Goal: Information Seeking & Learning: Learn about a topic

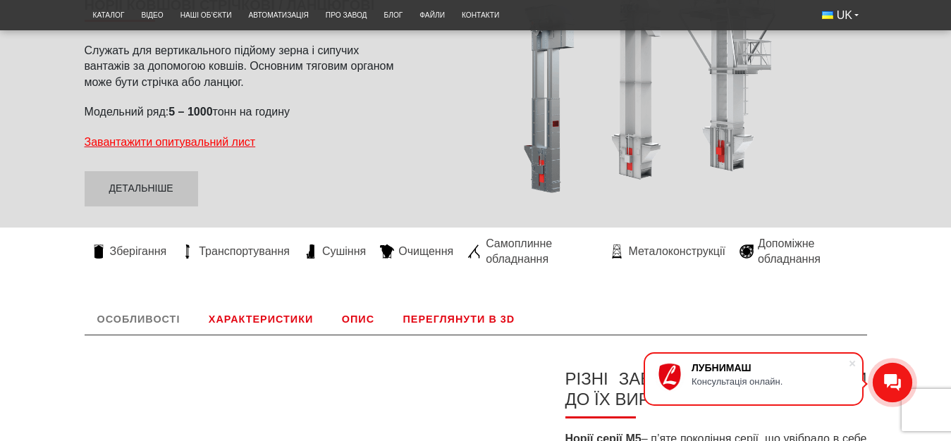
scroll to position [144, 0]
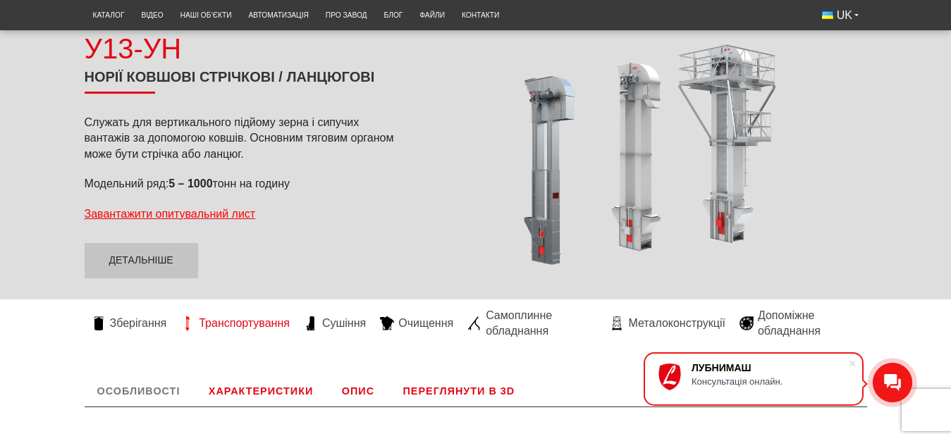
click at [240, 325] on span "Транспортування" at bounding box center [244, 324] width 91 height 16
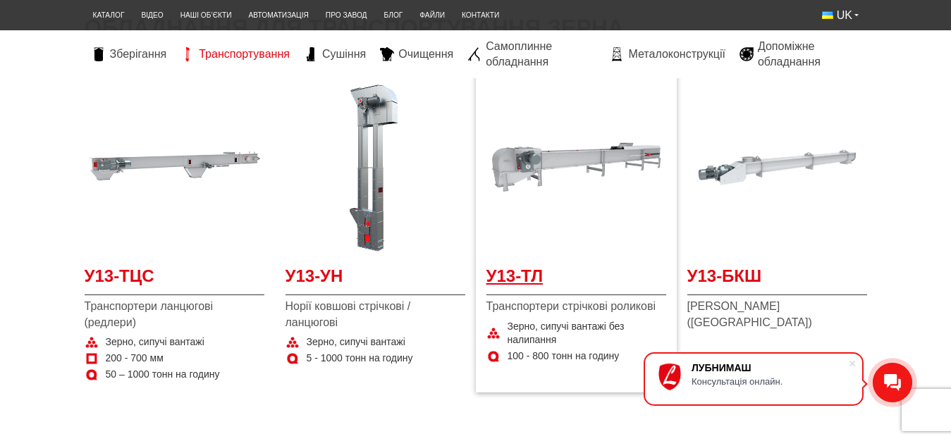
scroll to position [288, 0]
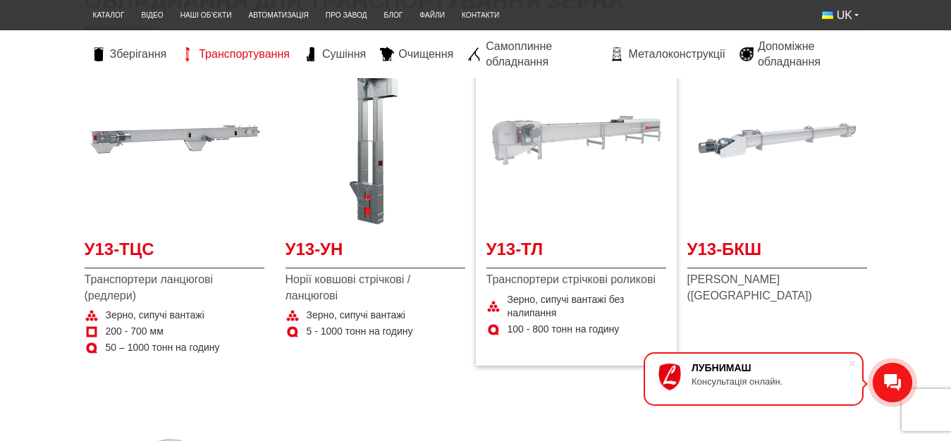
click at [538, 133] on img at bounding box center [576, 141] width 180 height 180
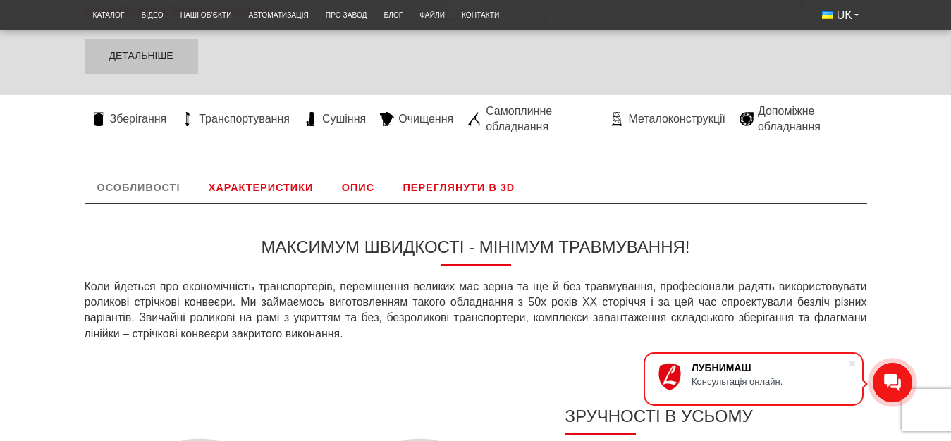
scroll to position [359, 0]
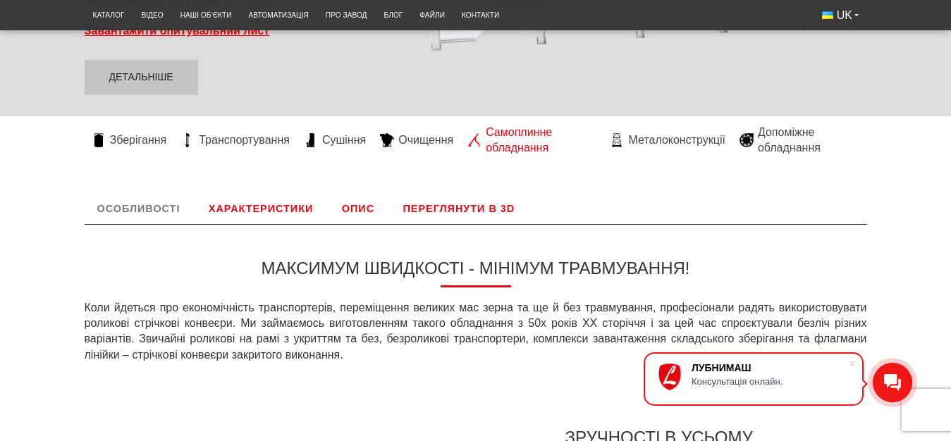
click at [507, 135] on span "Самоплинне обладнання" at bounding box center [541, 141] width 110 height 32
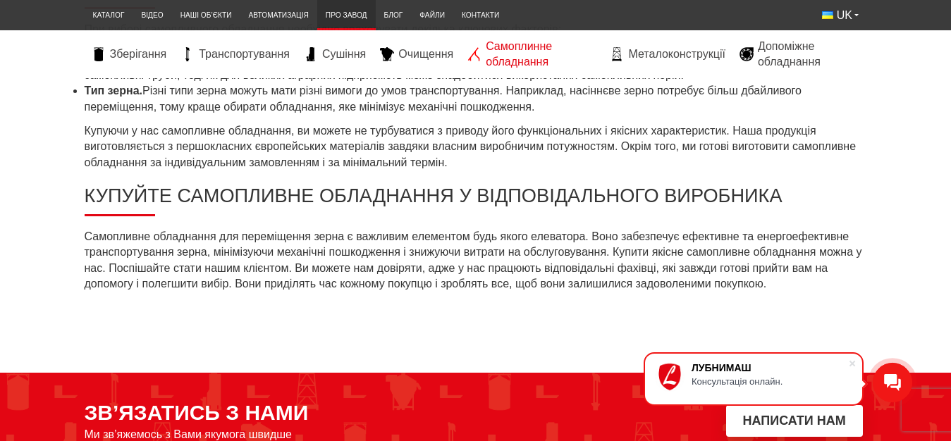
scroll to position [1006, 0]
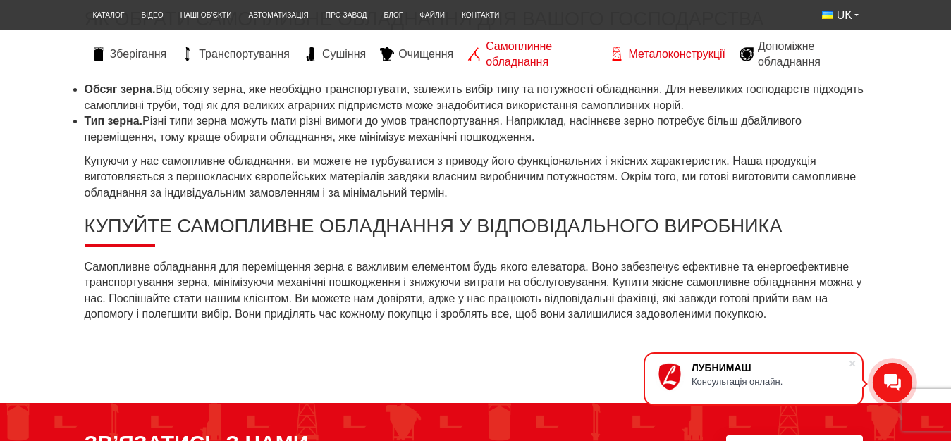
click at [639, 54] on span "Металоконструкції" at bounding box center [676, 55] width 97 height 16
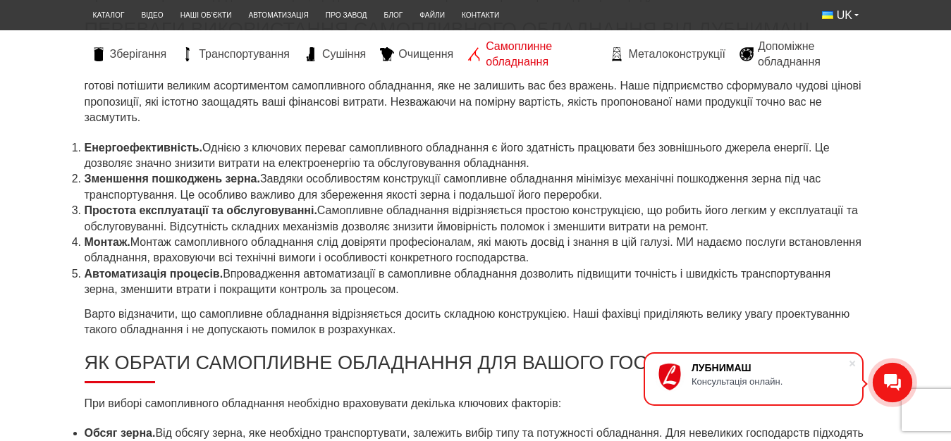
scroll to position [647, 0]
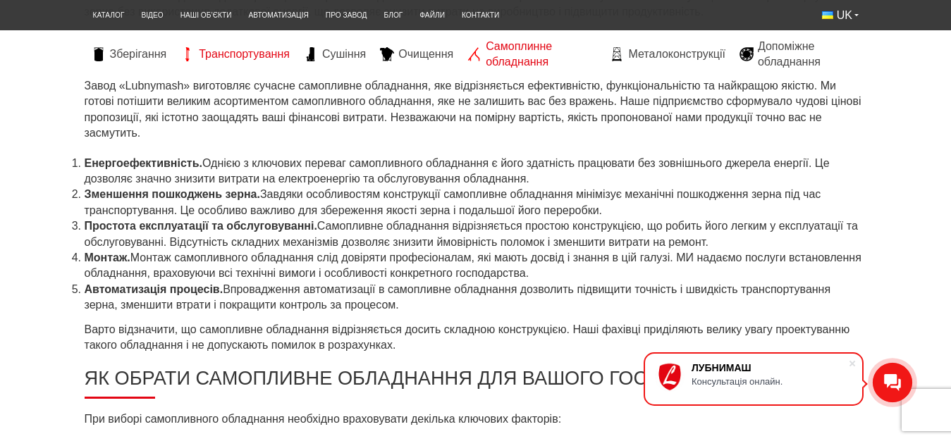
click at [228, 54] on span "Транспортування" at bounding box center [244, 55] width 91 height 16
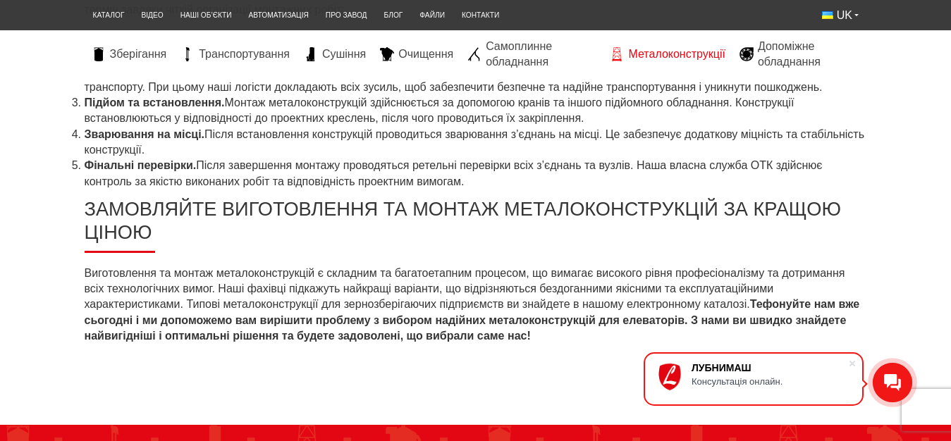
scroll to position [1438, 0]
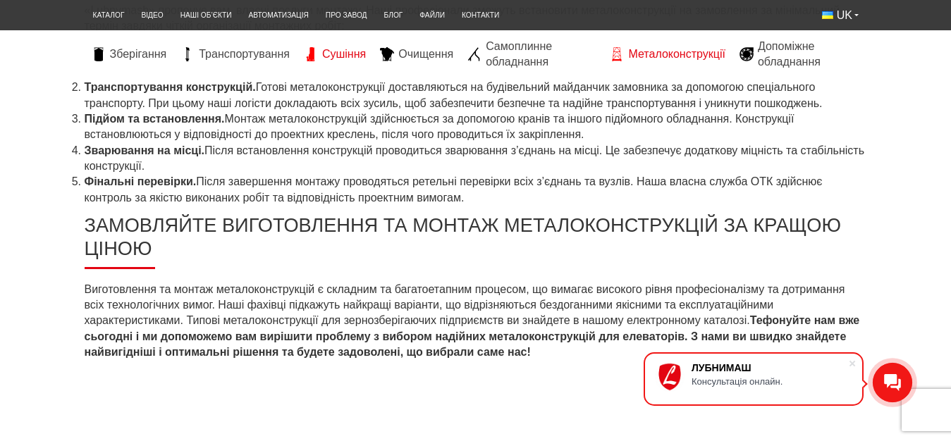
click at [347, 53] on span "Сушіння" at bounding box center [344, 55] width 44 height 16
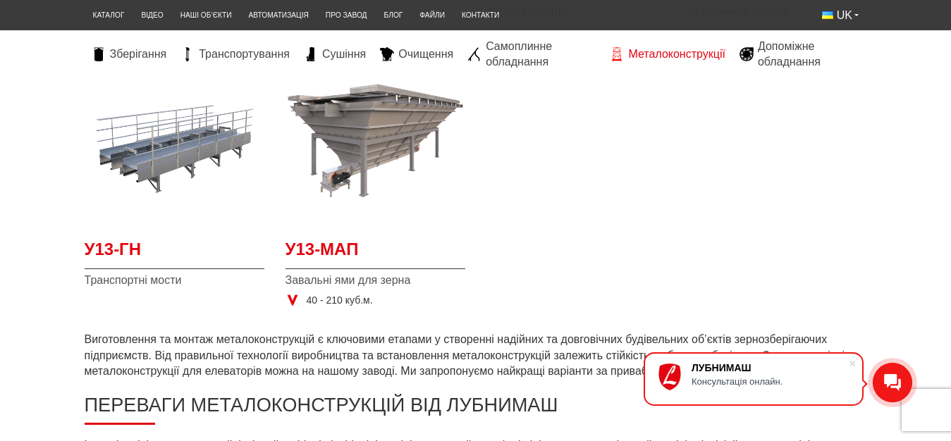
scroll to position [575, 0]
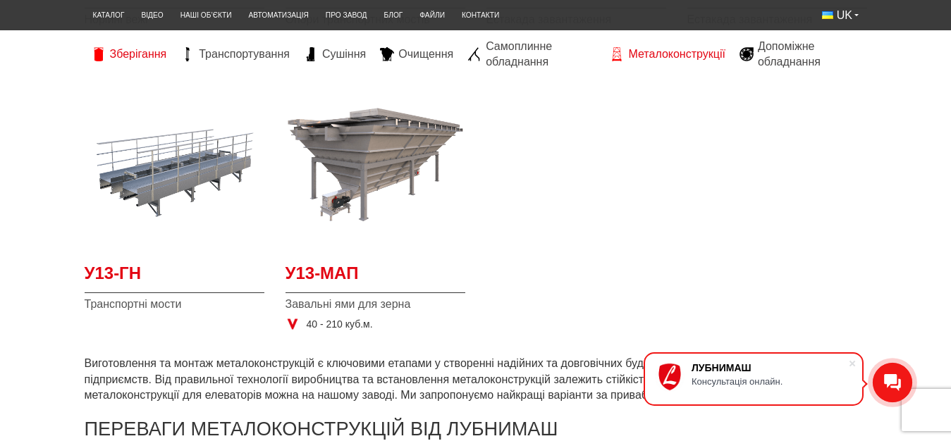
click at [149, 54] on span "Зберігання" at bounding box center [138, 55] width 57 height 16
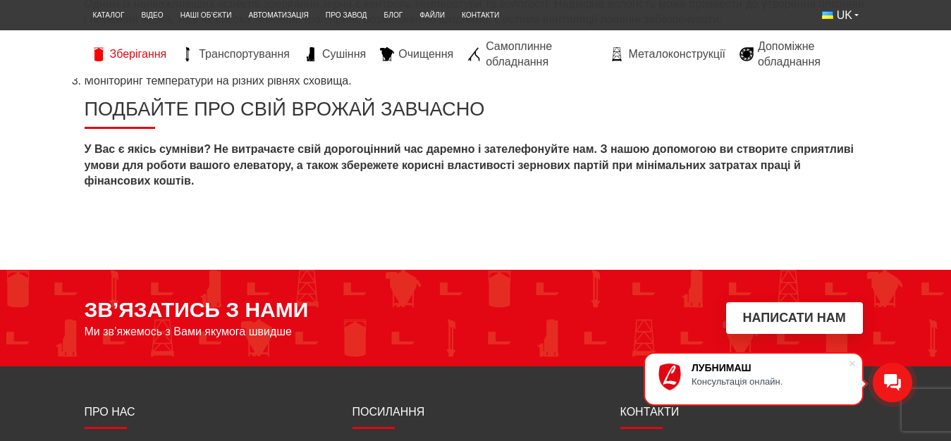
scroll to position [1869, 0]
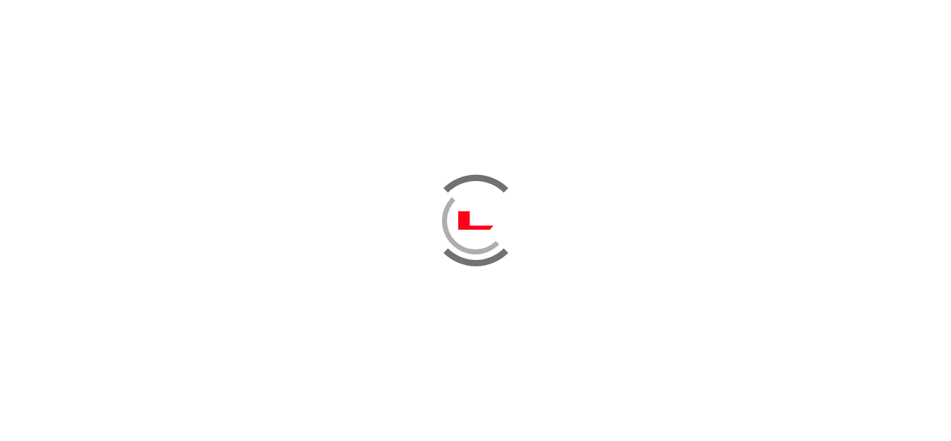
scroll to position [575, 0]
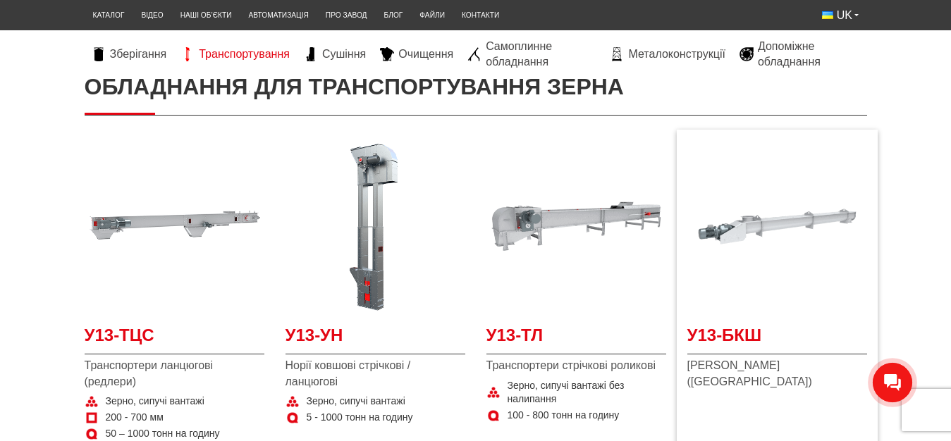
scroll to position [216, 0]
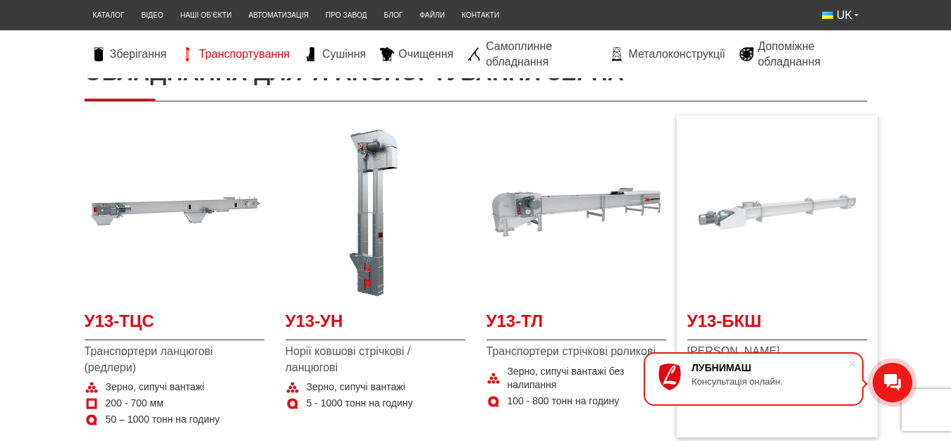
click at [755, 218] on img at bounding box center [777, 213] width 180 height 180
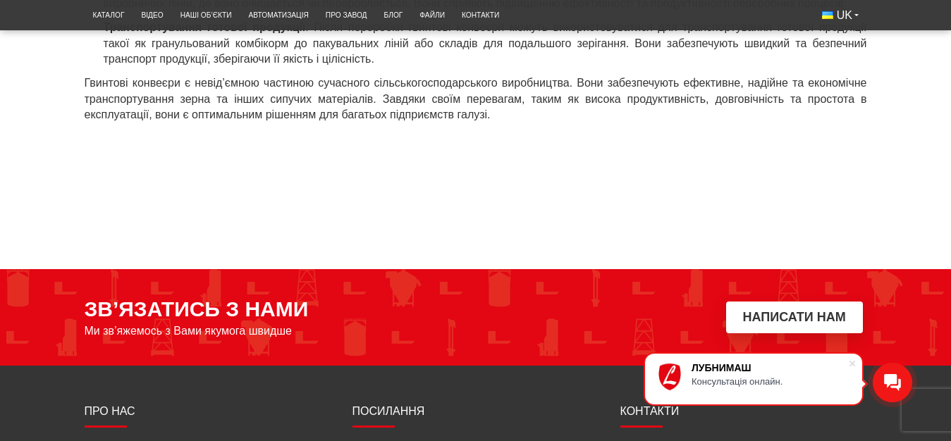
scroll to position [1302, 0]
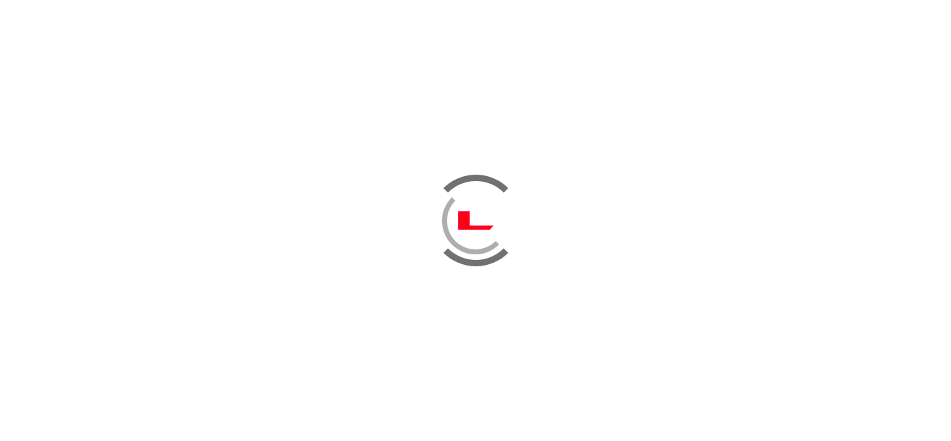
scroll to position [216, 0]
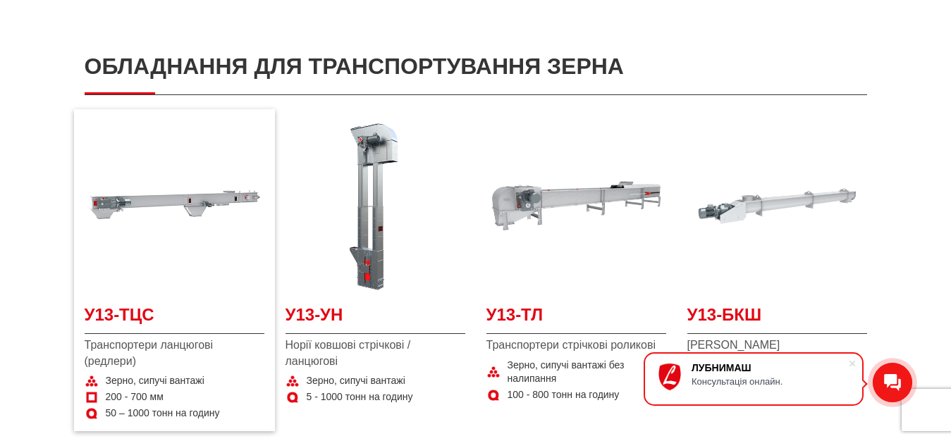
click at [146, 112] on div "У13-ТЦС Транспортери ланцюгові (редлери) Зерно, сипучі вантажі 200 - 700 мм 50 …" at bounding box center [174, 270] width 201 height 322
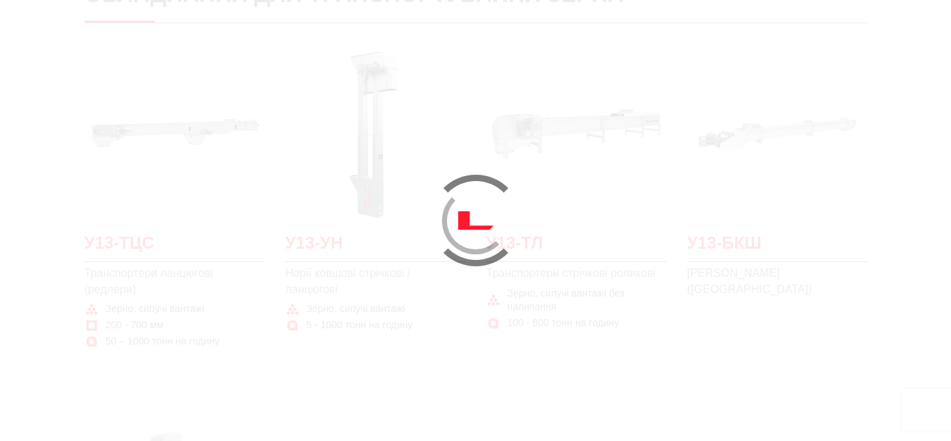
scroll to position [288, 0]
